Goal: Information Seeking & Learning: Learn about a topic

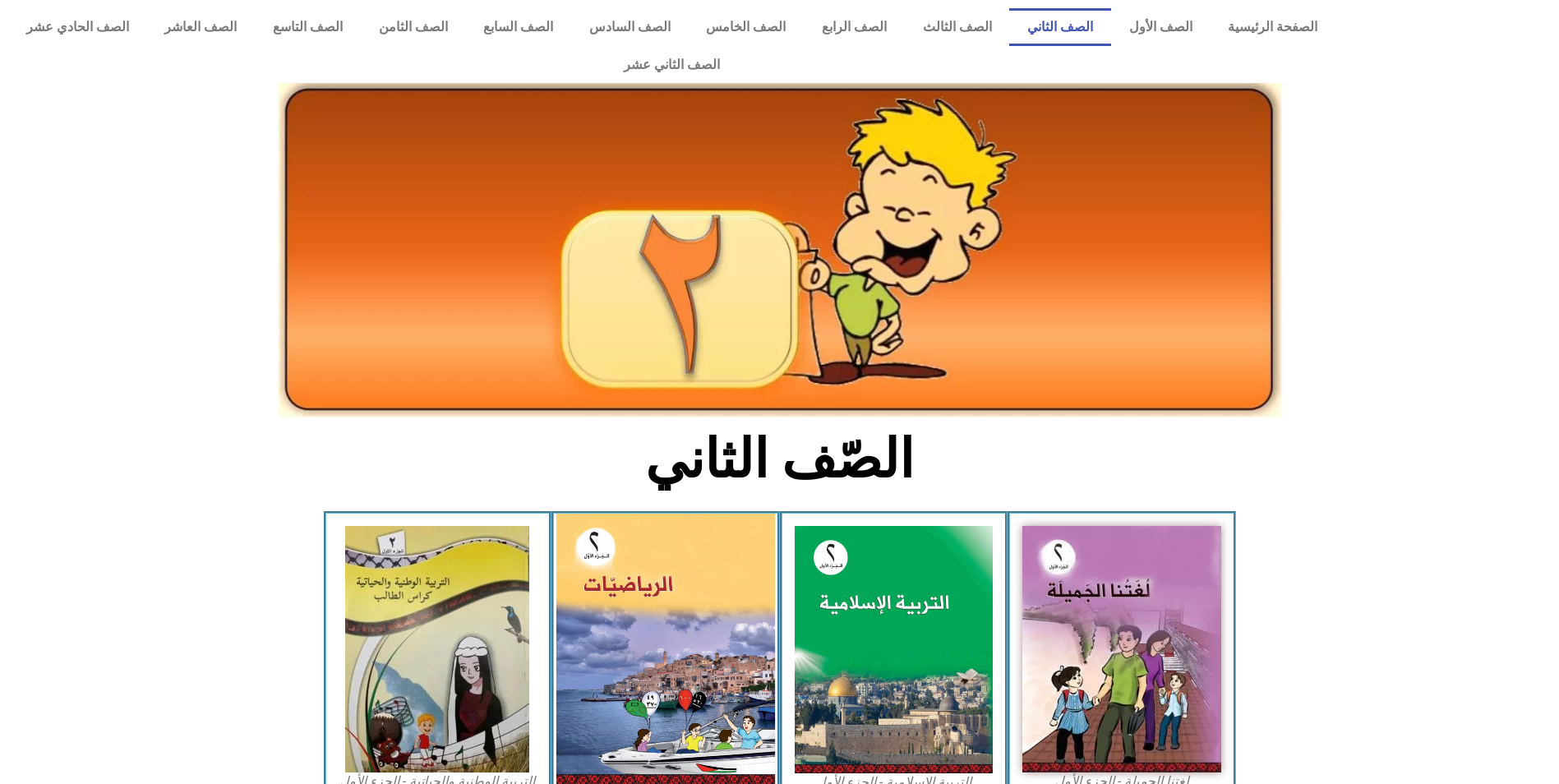
click at [684, 540] on img at bounding box center [666, 649] width 219 height 271
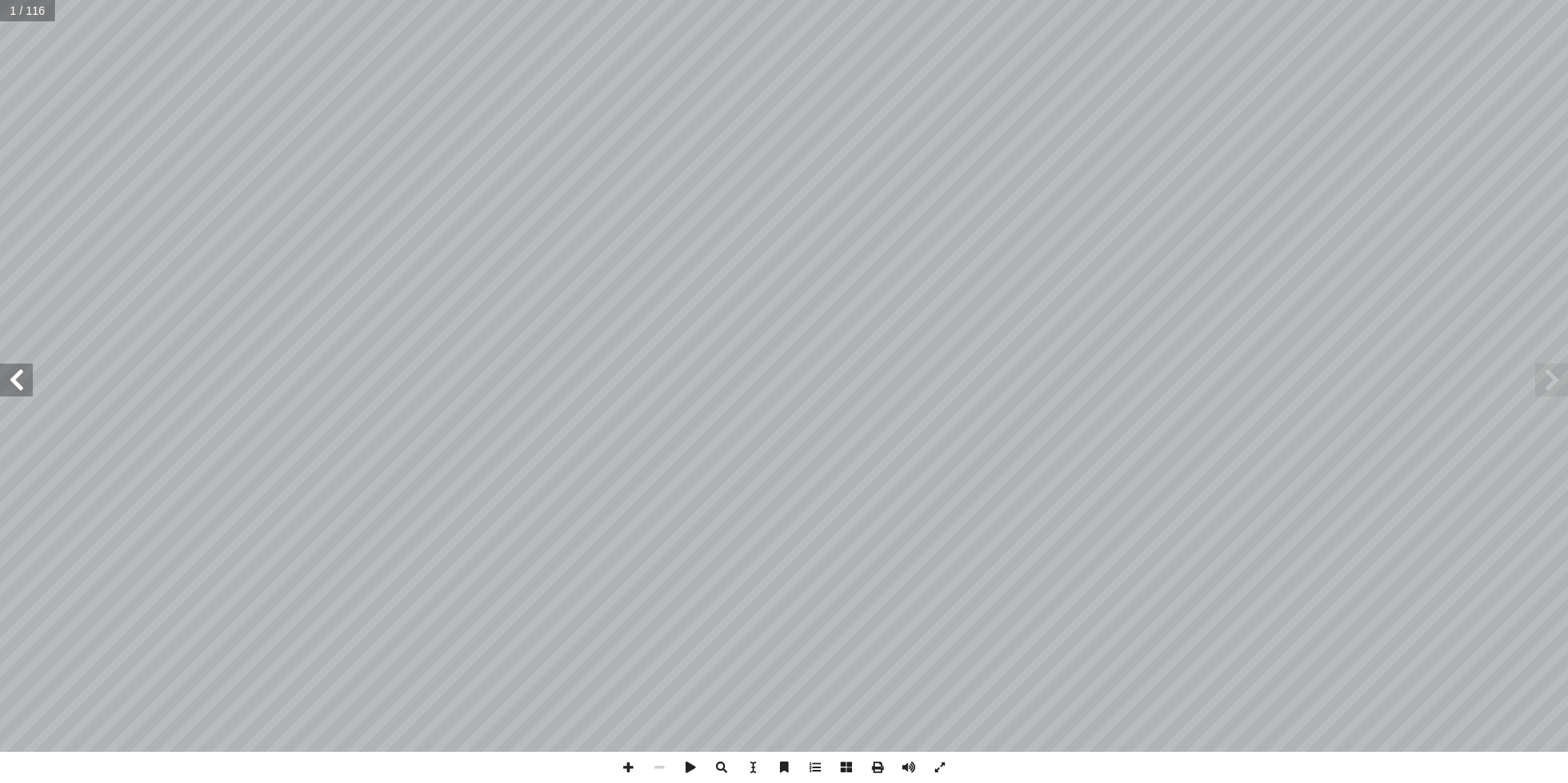
click at [18, 389] on span at bounding box center [16, 379] width 33 height 33
click at [27, 389] on span at bounding box center [16, 379] width 33 height 33
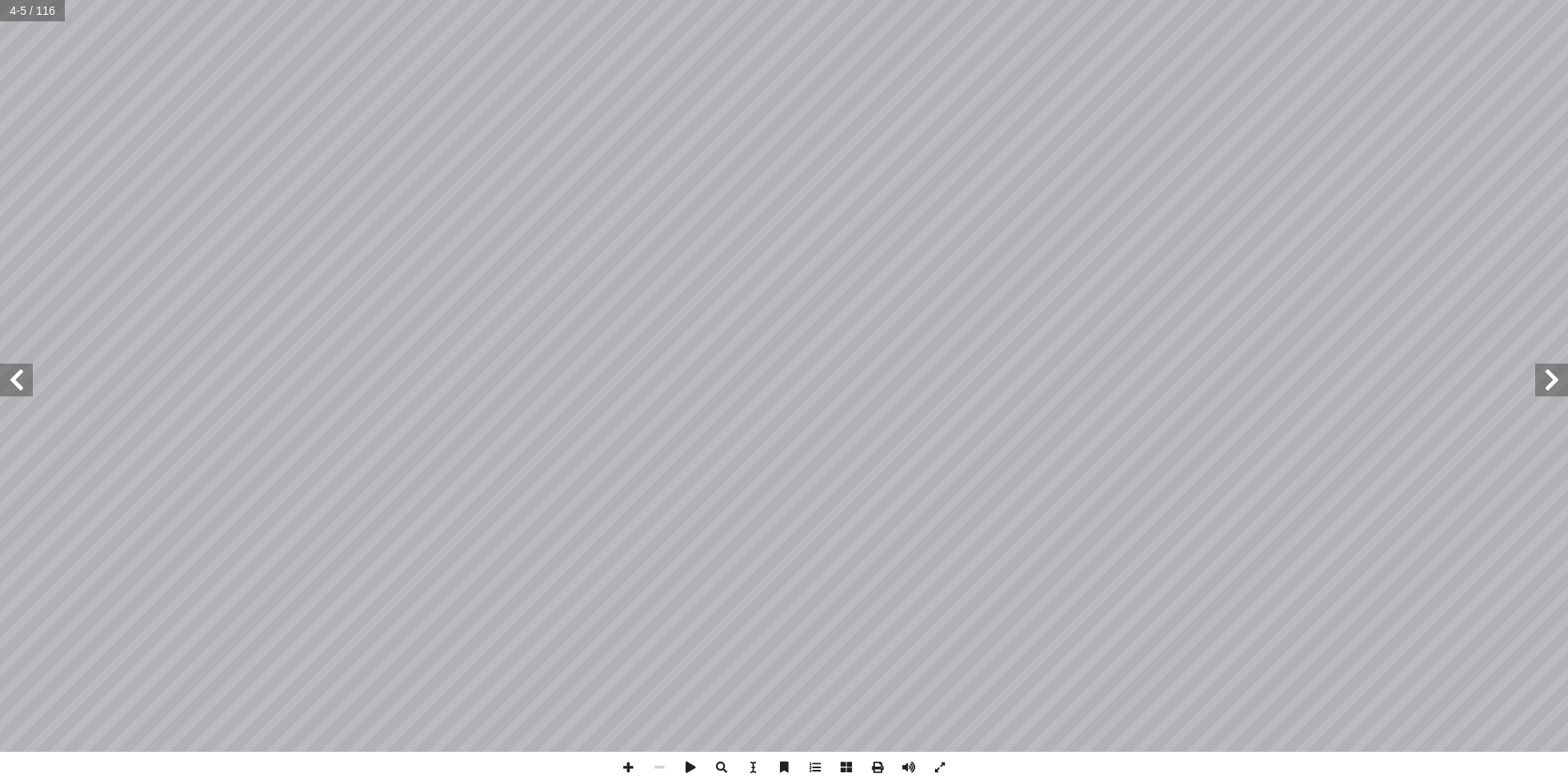
click at [27, 389] on span at bounding box center [16, 379] width 33 height 33
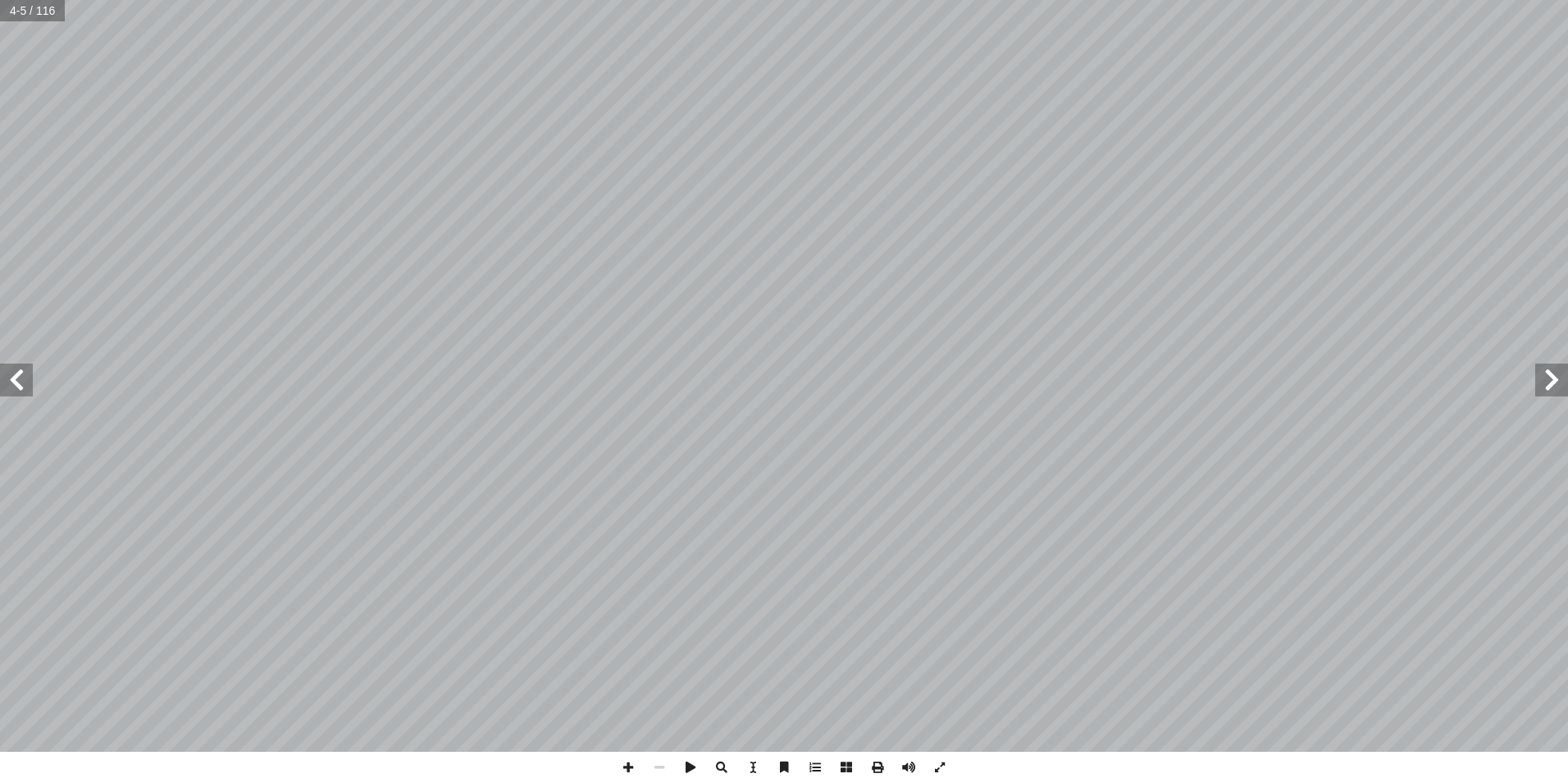
click at [27, 389] on span at bounding box center [16, 379] width 33 height 33
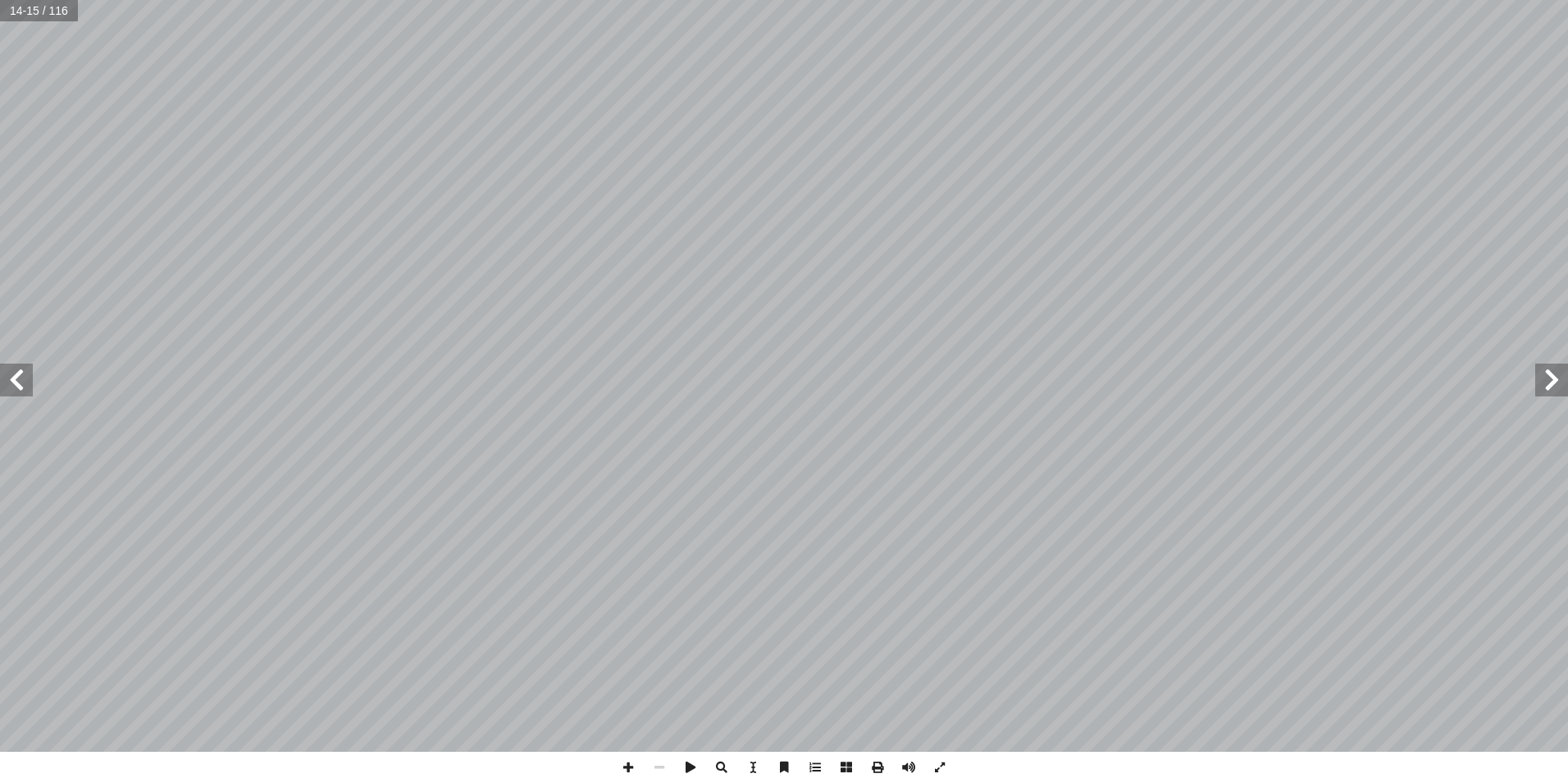
click at [27, 389] on span at bounding box center [16, 379] width 33 height 33
click at [24, 381] on span at bounding box center [16, 379] width 33 height 33
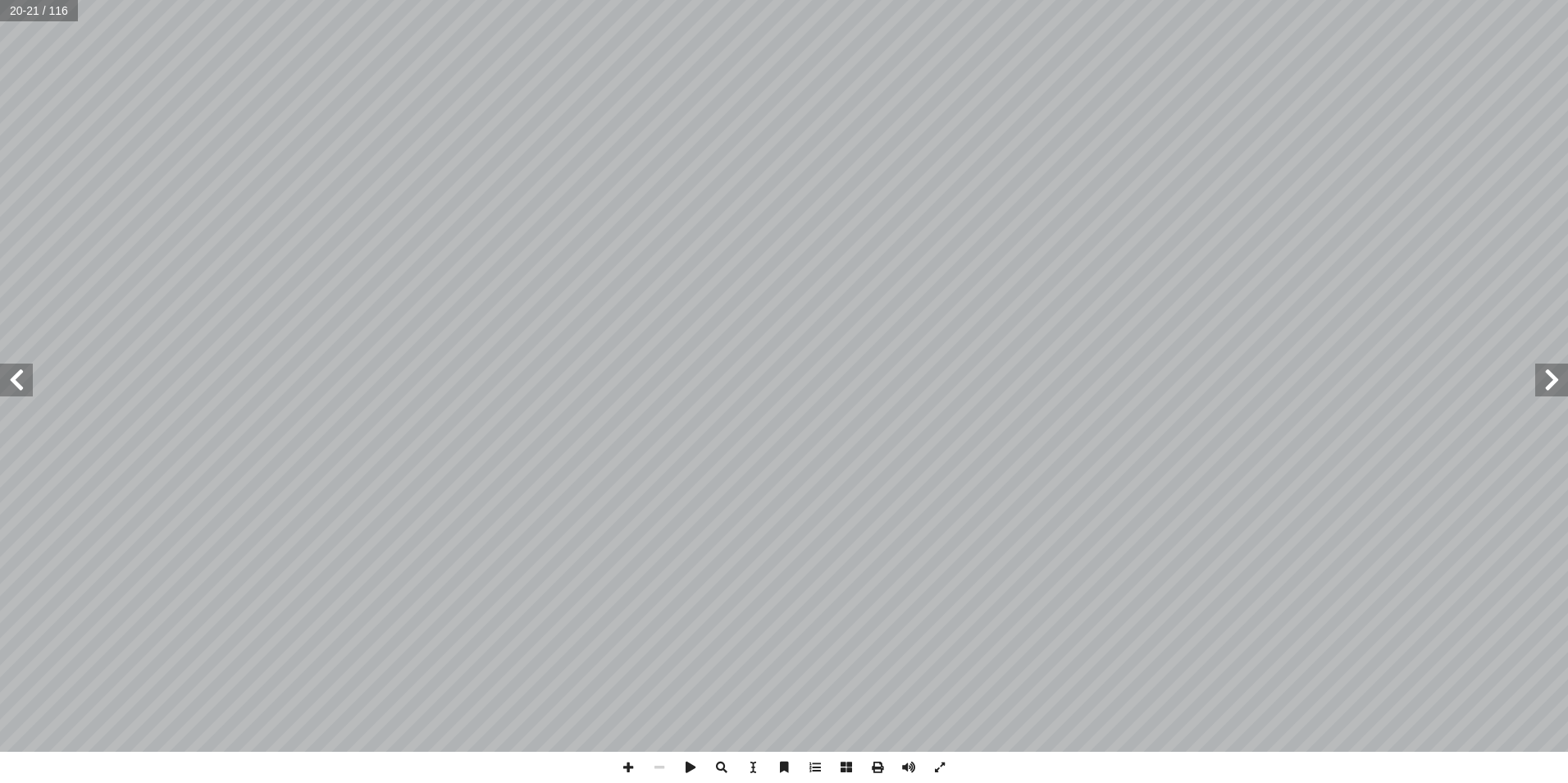
click at [24, 381] on span at bounding box center [16, 379] width 33 height 33
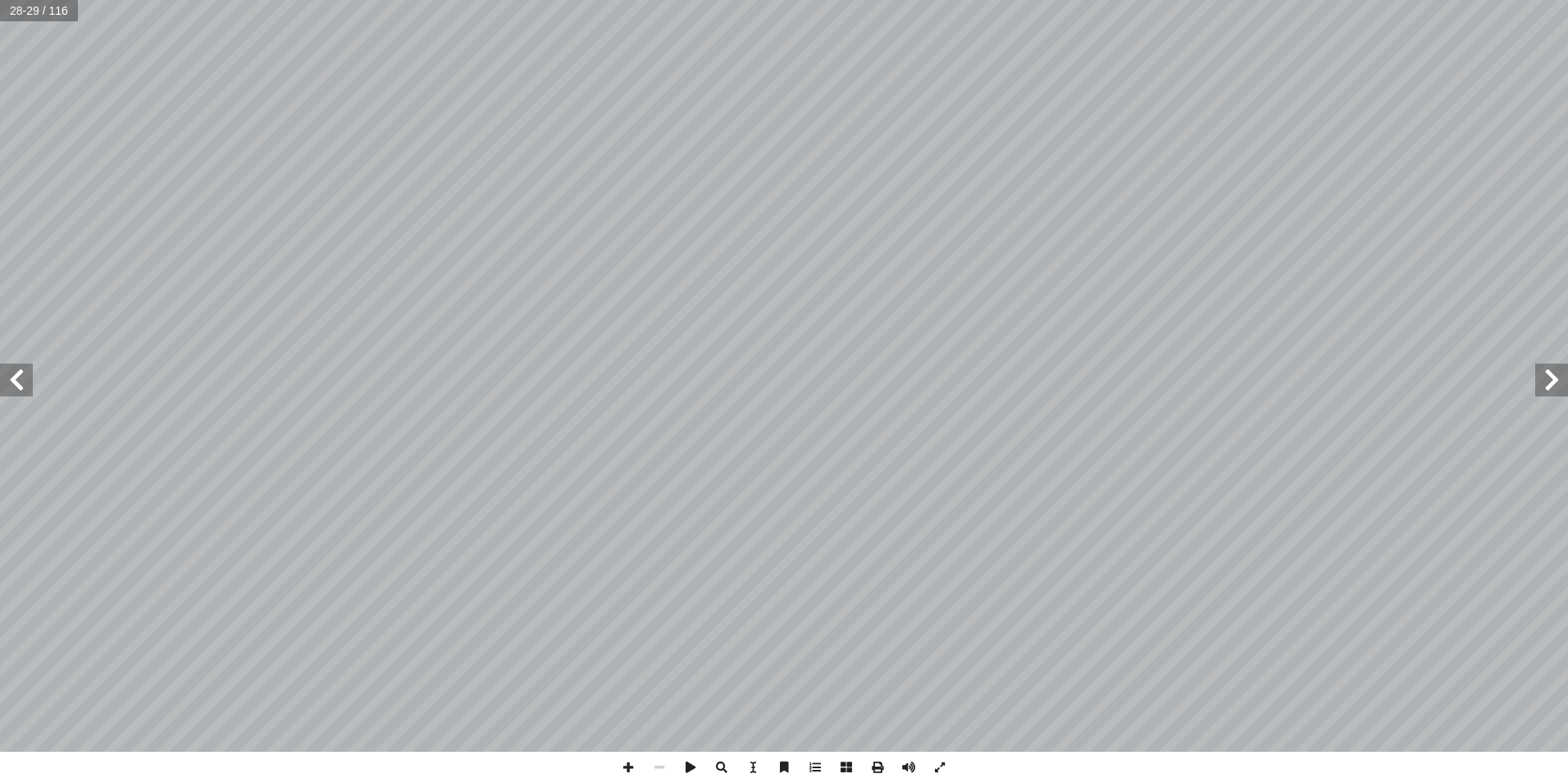
click at [24, 381] on span at bounding box center [16, 379] width 33 height 33
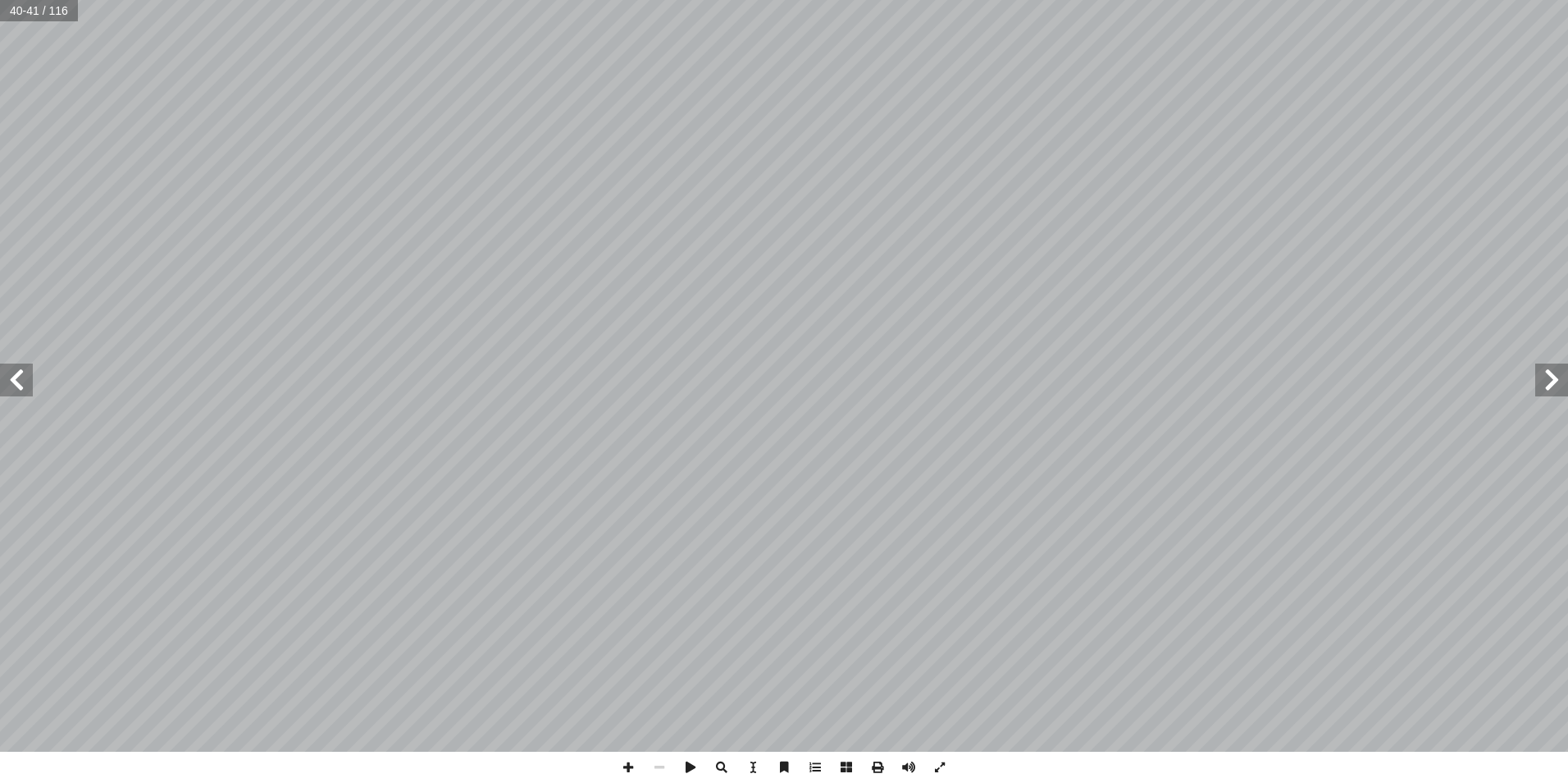
click at [24, 381] on span at bounding box center [16, 379] width 33 height 33
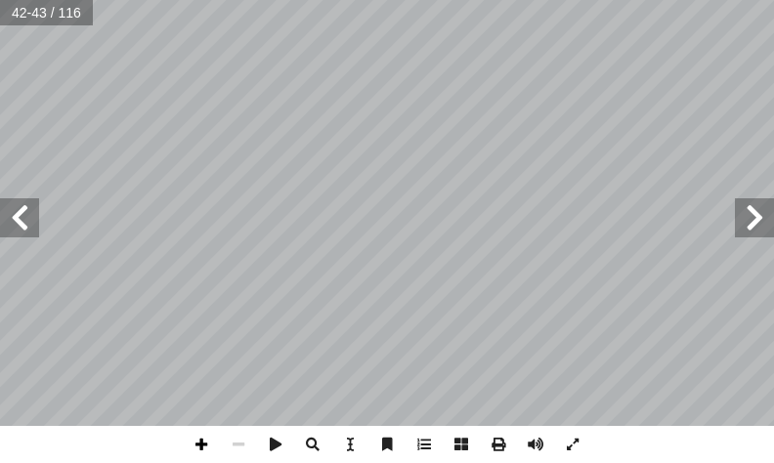
click at [205, 443] on span at bounding box center [201, 444] width 37 height 37
click at [20, 213] on span at bounding box center [19, 217] width 39 height 39
